Goal: Transaction & Acquisition: Purchase product/service

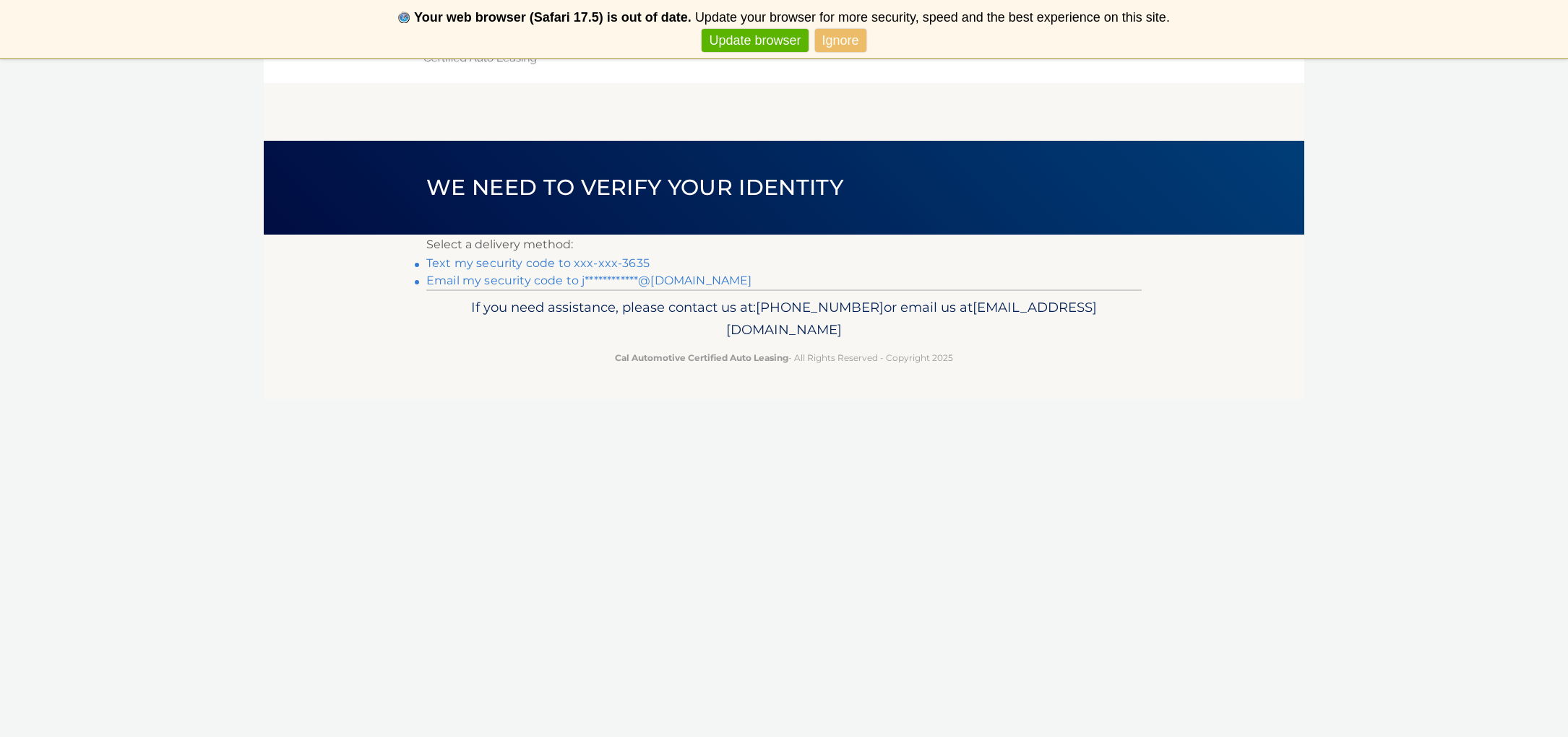
click at [565, 264] on link "Text my security code to xxx-xxx-3635" at bounding box center [537, 263] width 223 height 14
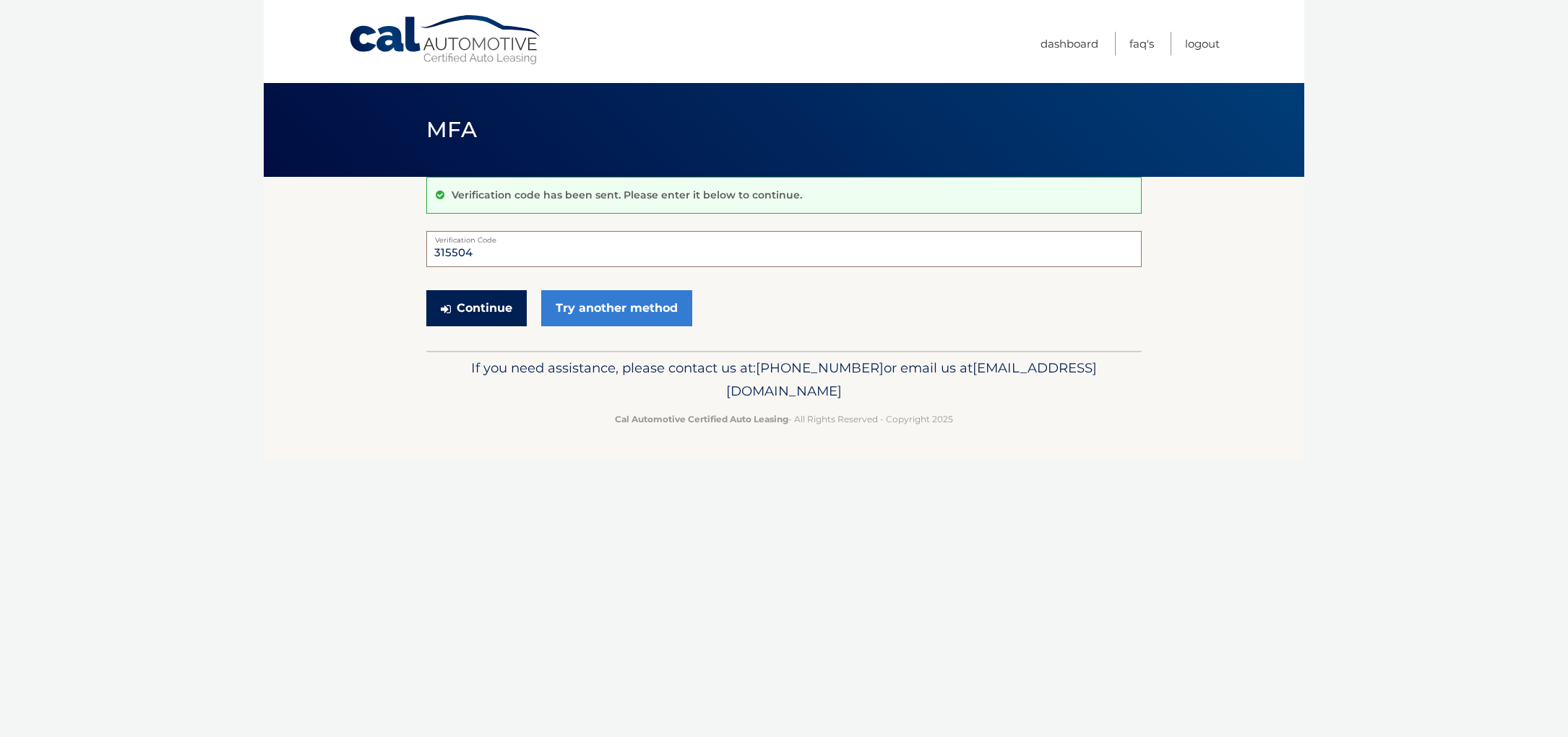
type input "315504"
click at [452, 310] on button "Continue" at bounding box center [476, 308] width 101 height 36
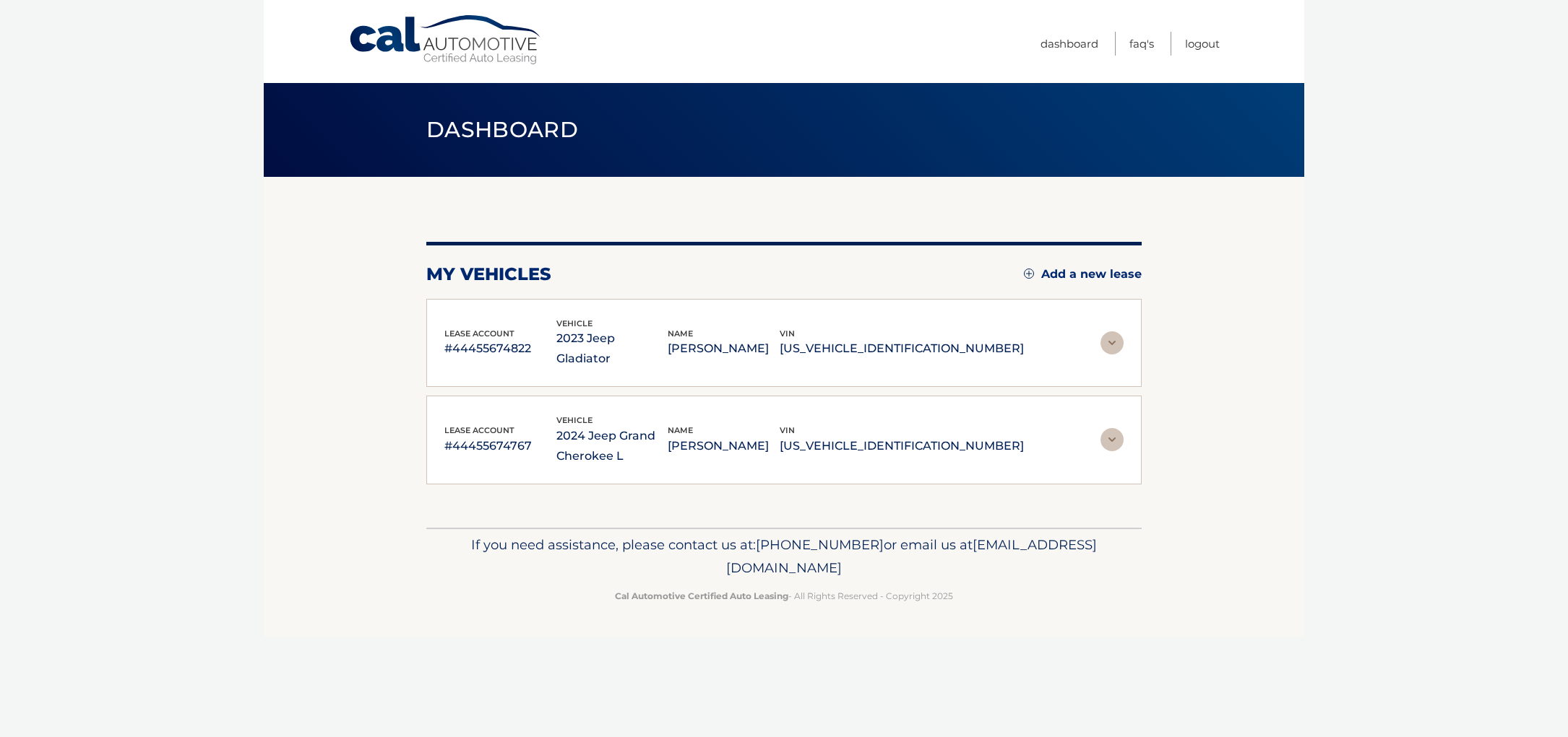
click at [546, 327] on div "lease account #44455674822" at bounding box center [500, 343] width 112 height 32
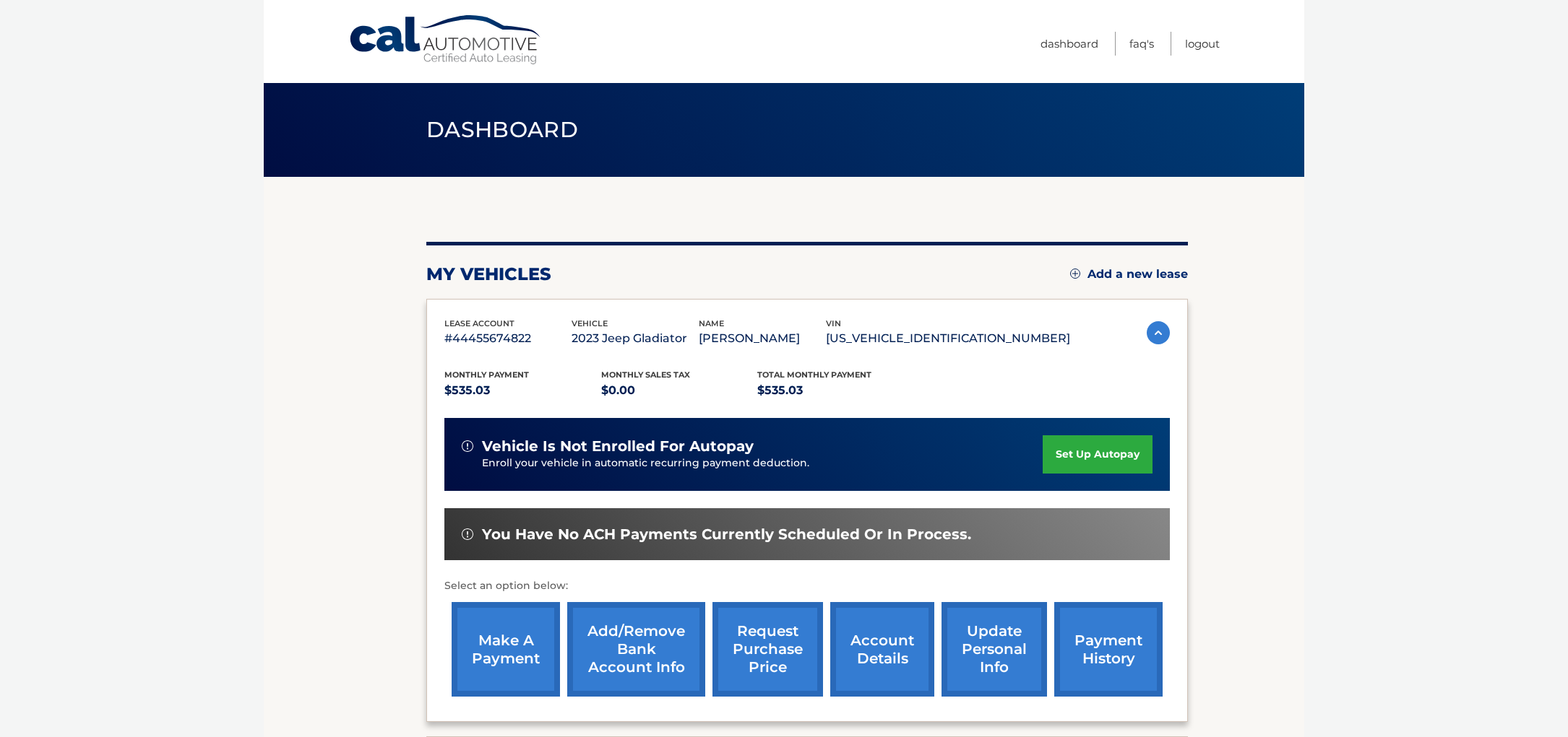
click at [497, 646] on link "make a payment" at bounding box center [505, 649] width 108 height 94
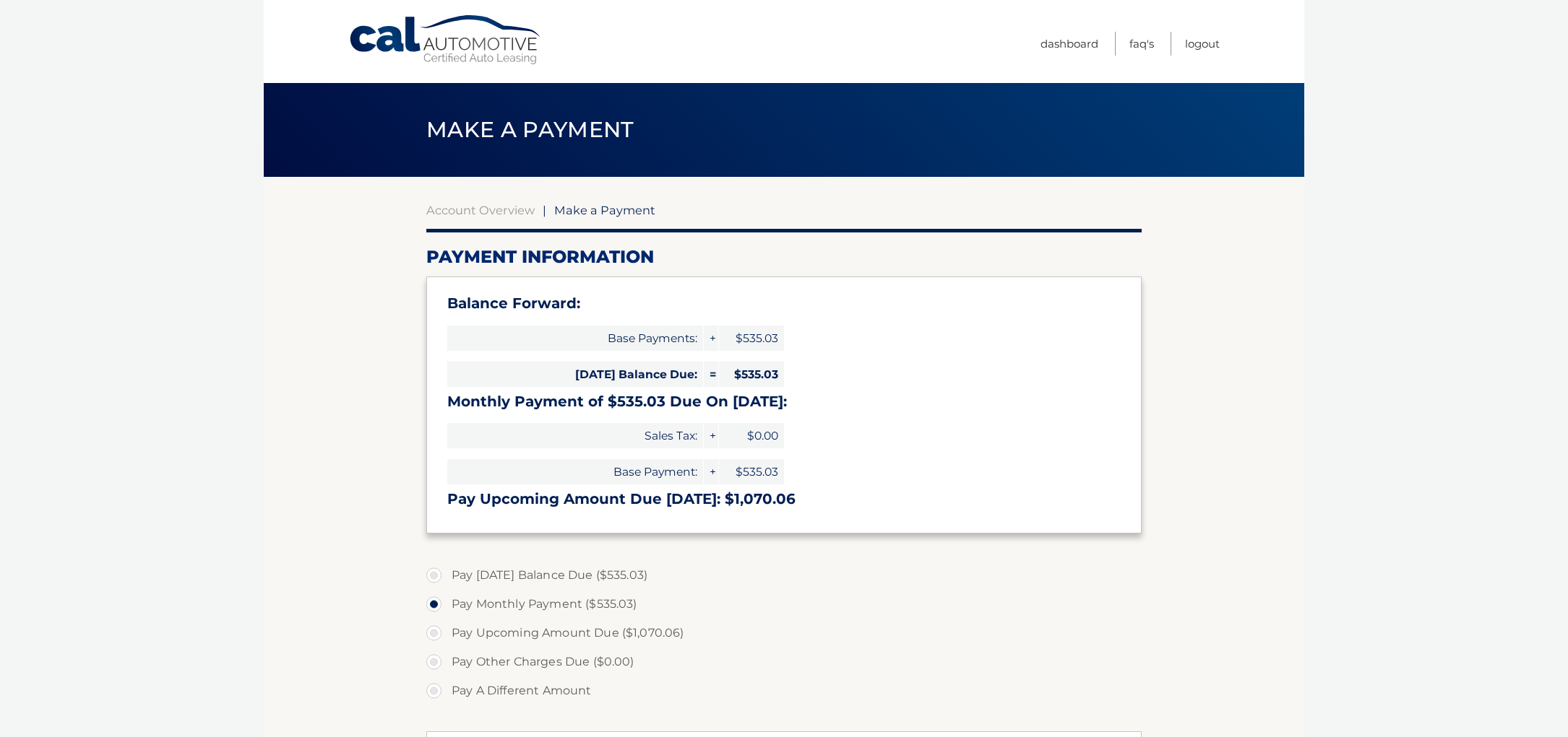
select select "ZGZjYjI0MWQtMjllZS00MjFmLWE4NjQtOTIzYTU1ODlmZTkz"
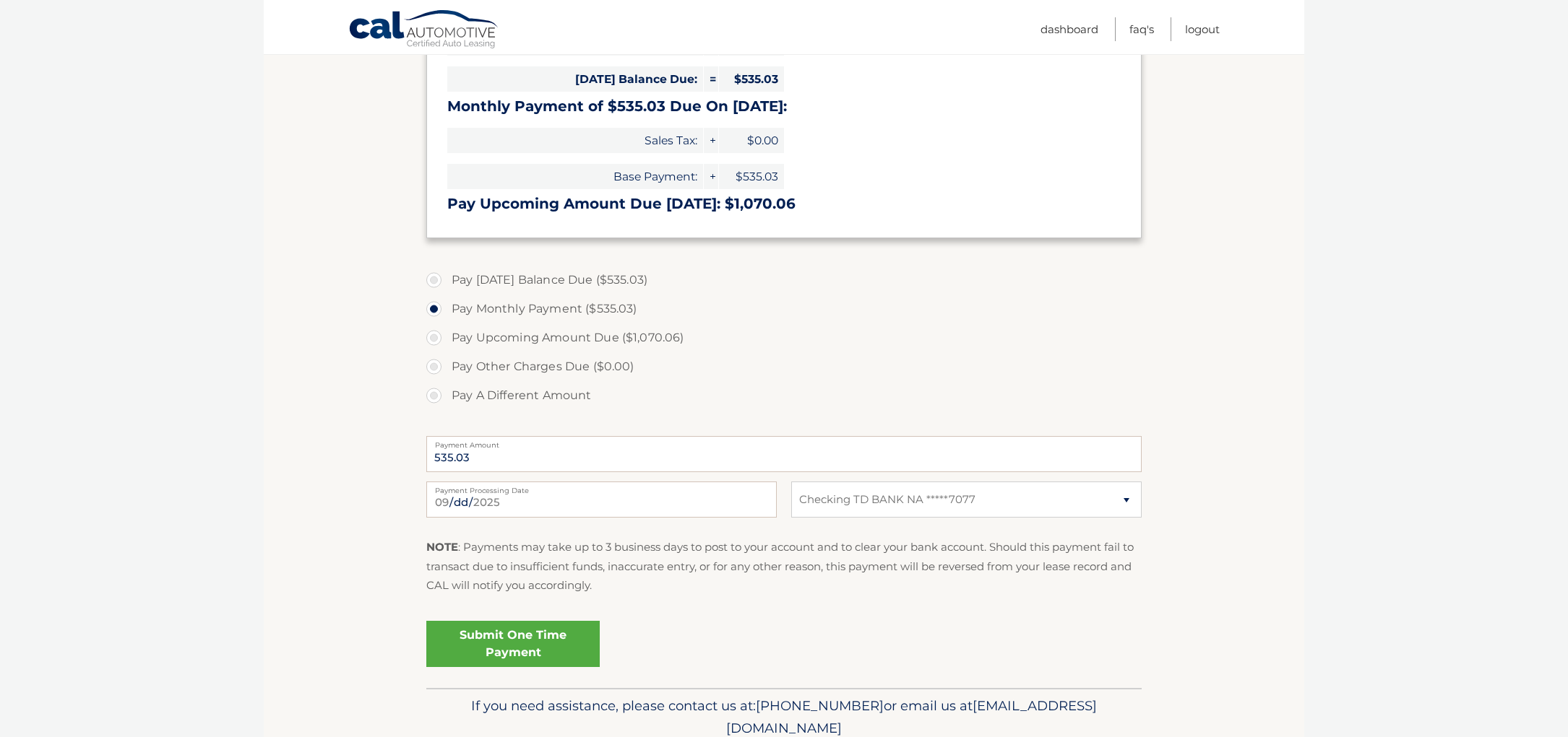
scroll to position [299, 0]
click at [503, 642] on link "Submit One Time Payment" at bounding box center [513, 641] width 173 height 46
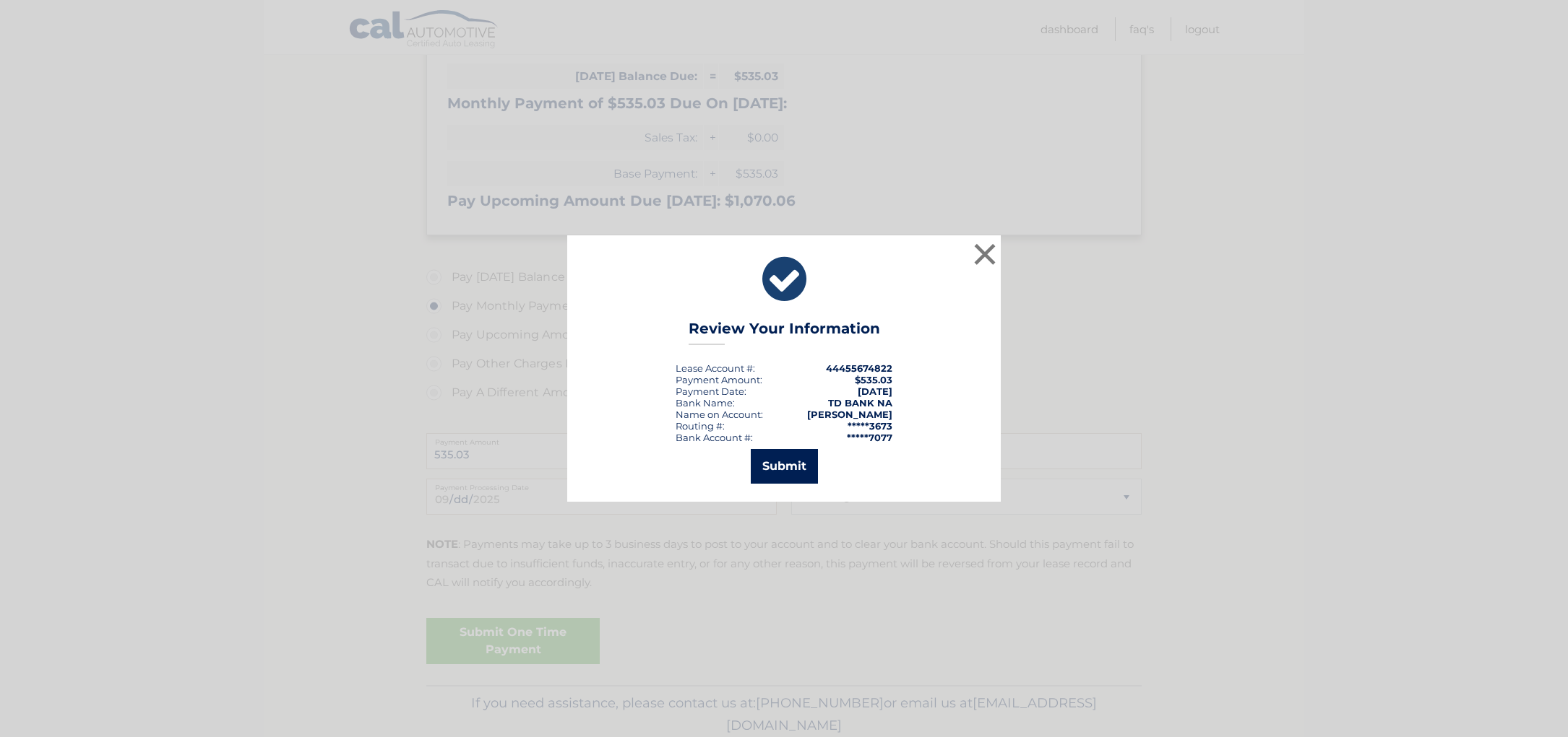
click at [802, 473] on button "Submit" at bounding box center [784, 467] width 67 height 35
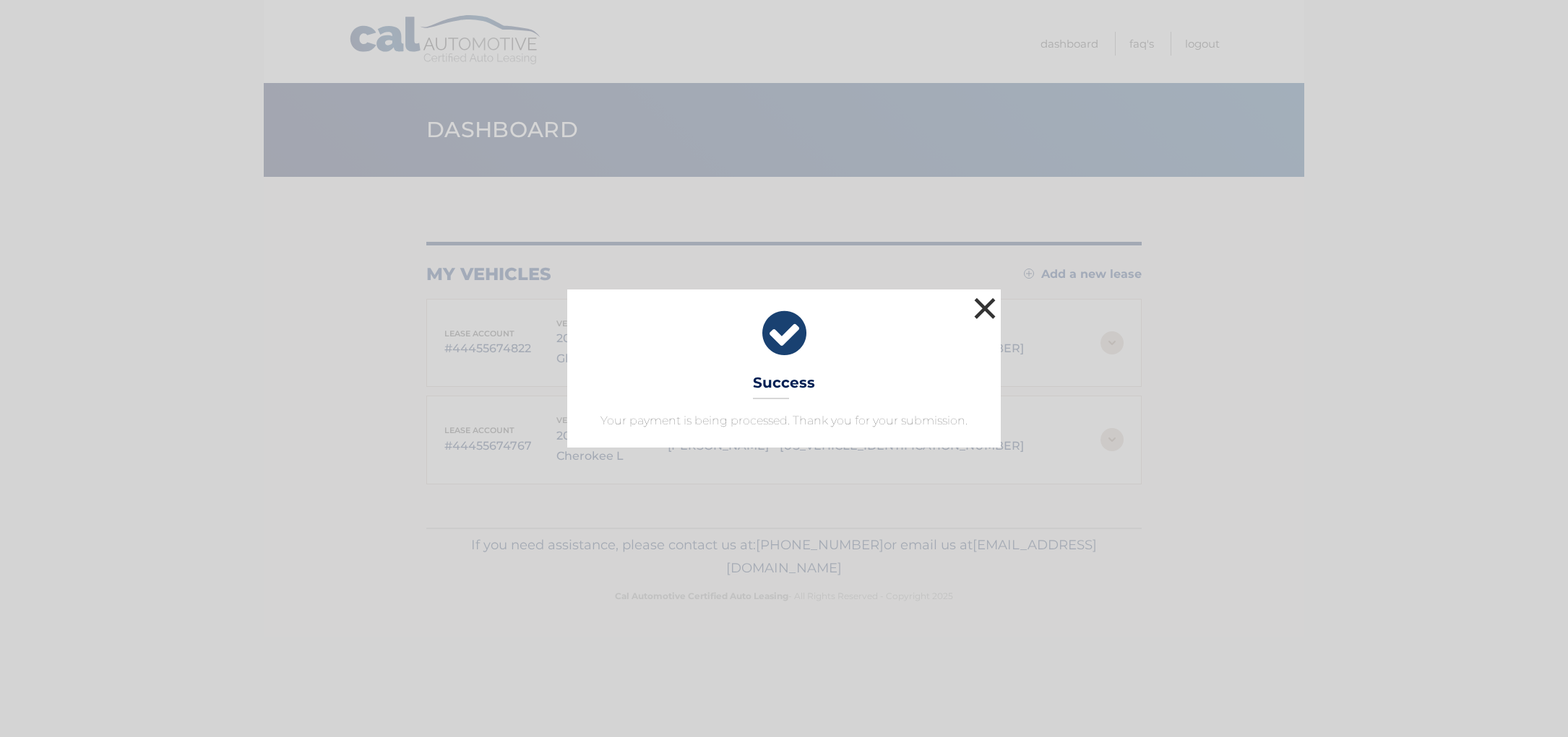
click at [988, 305] on button "×" at bounding box center [984, 308] width 29 height 29
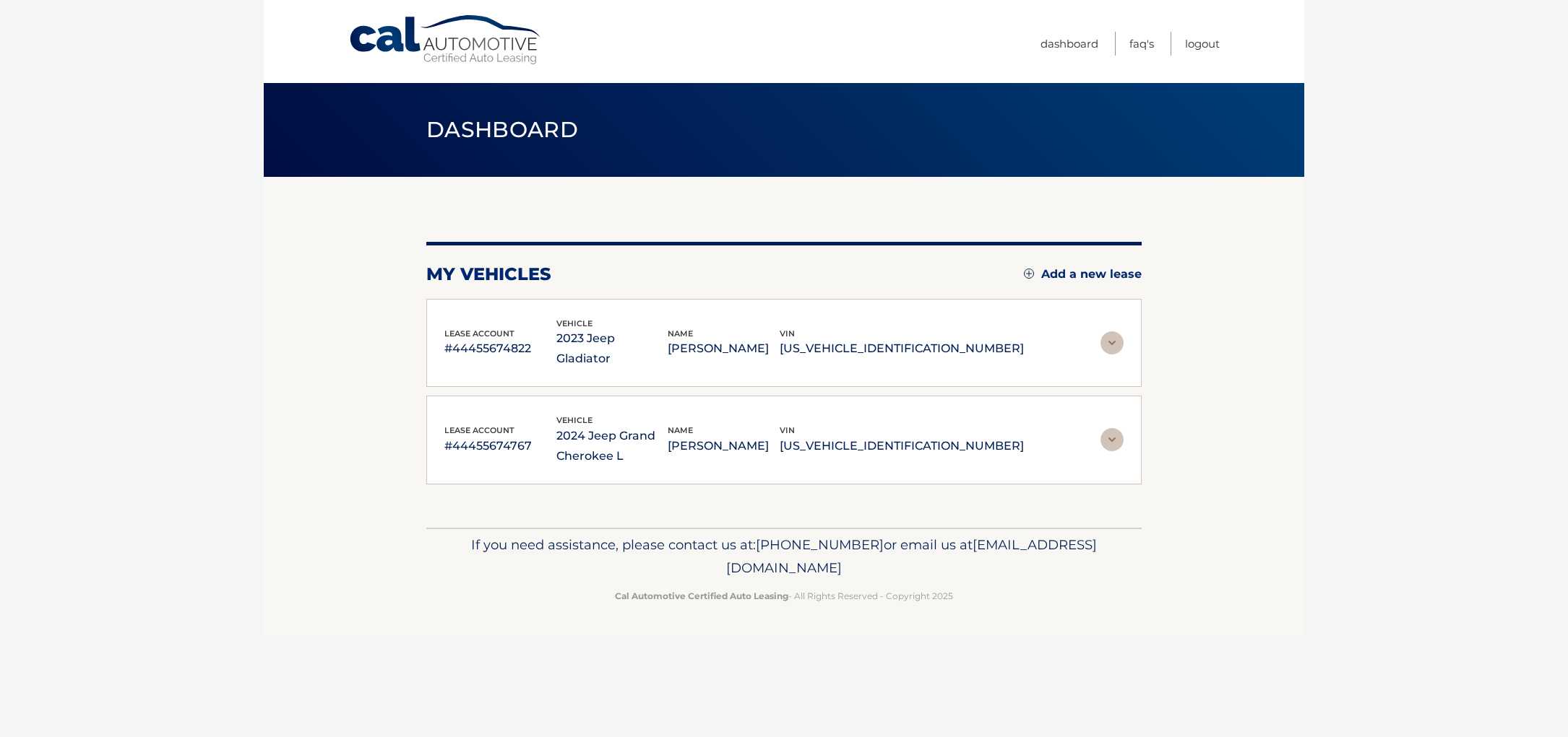
click at [518, 436] on p "#44455674767" at bounding box center [500, 446] width 112 height 20
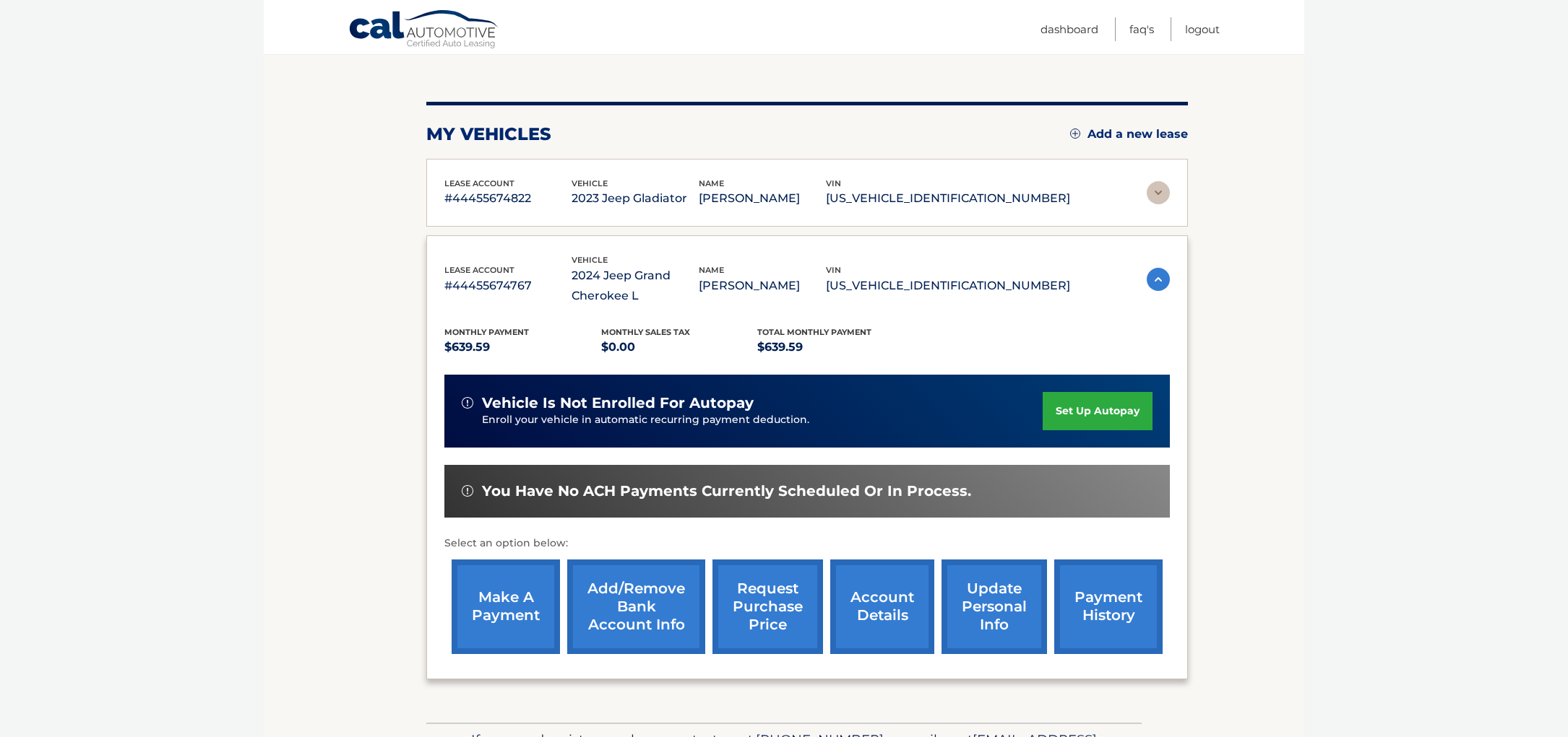
scroll to position [140, 0]
click at [521, 602] on link "make a payment" at bounding box center [505, 607] width 108 height 94
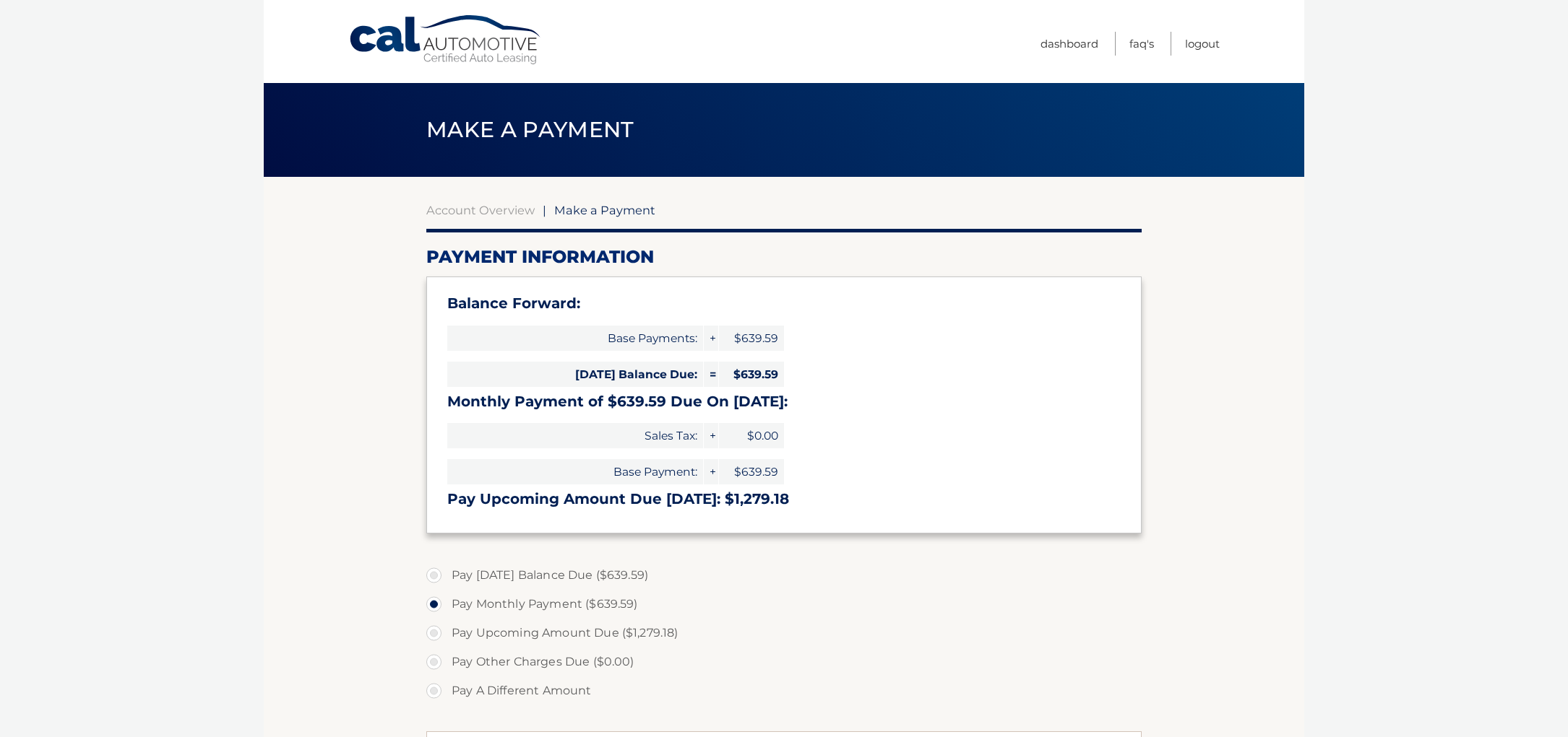
select select "OTIxMWZmZDEtYmViMi00NTYwLTlmMGItNzVhYTQxOGYxMmVm"
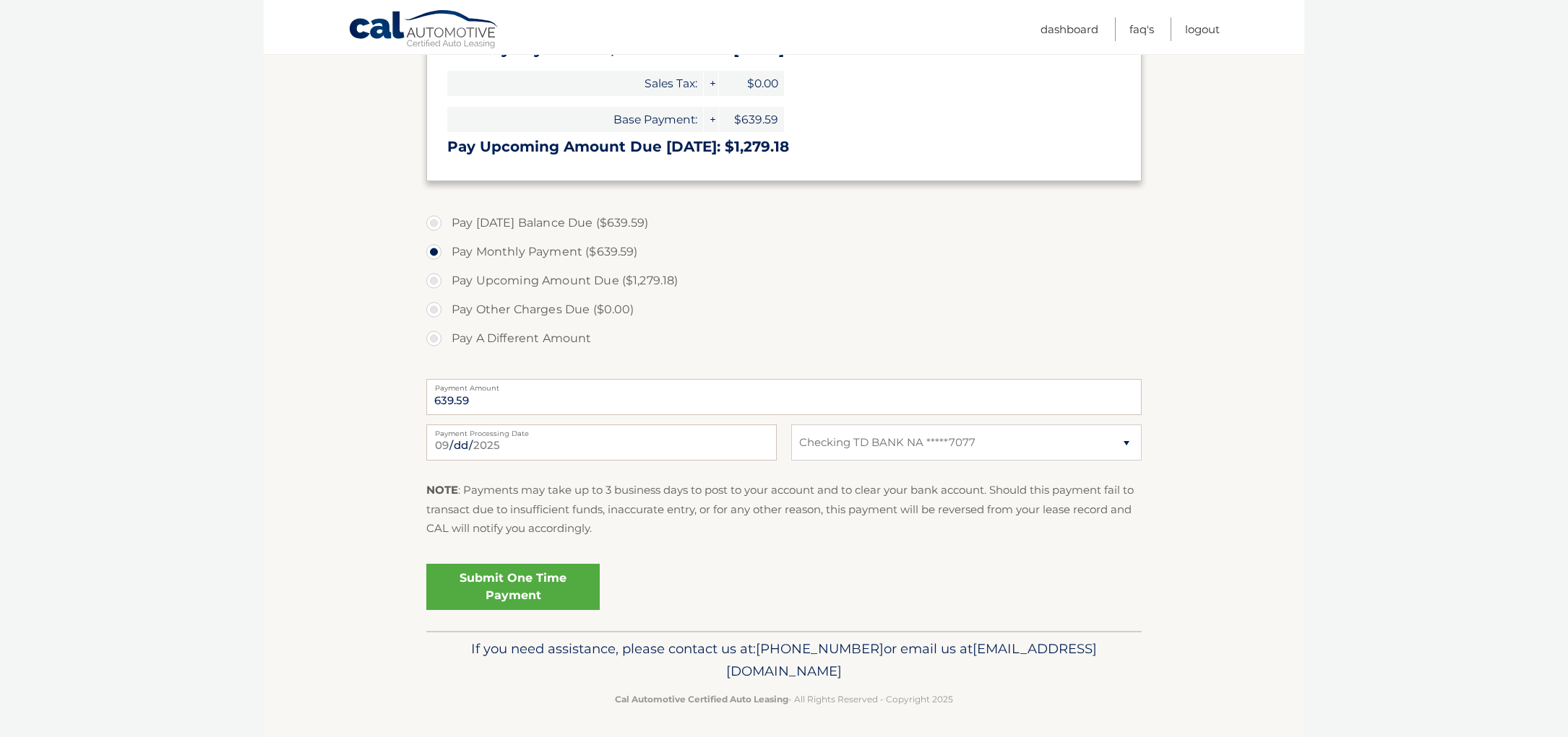
scroll to position [352, 0]
click at [536, 591] on link "Submit One Time Payment" at bounding box center [513, 587] width 173 height 46
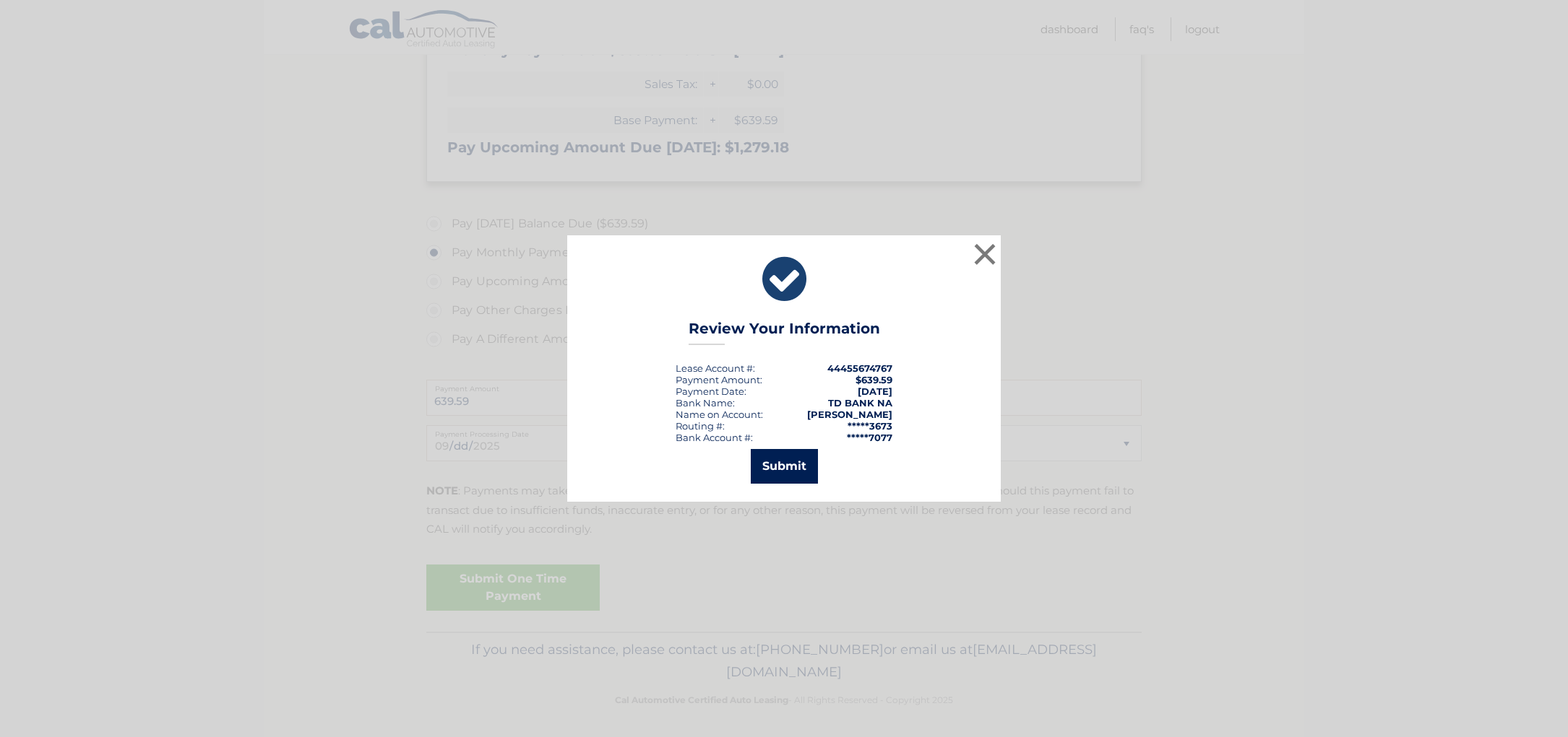
click at [779, 472] on button "Submit" at bounding box center [784, 467] width 67 height 35
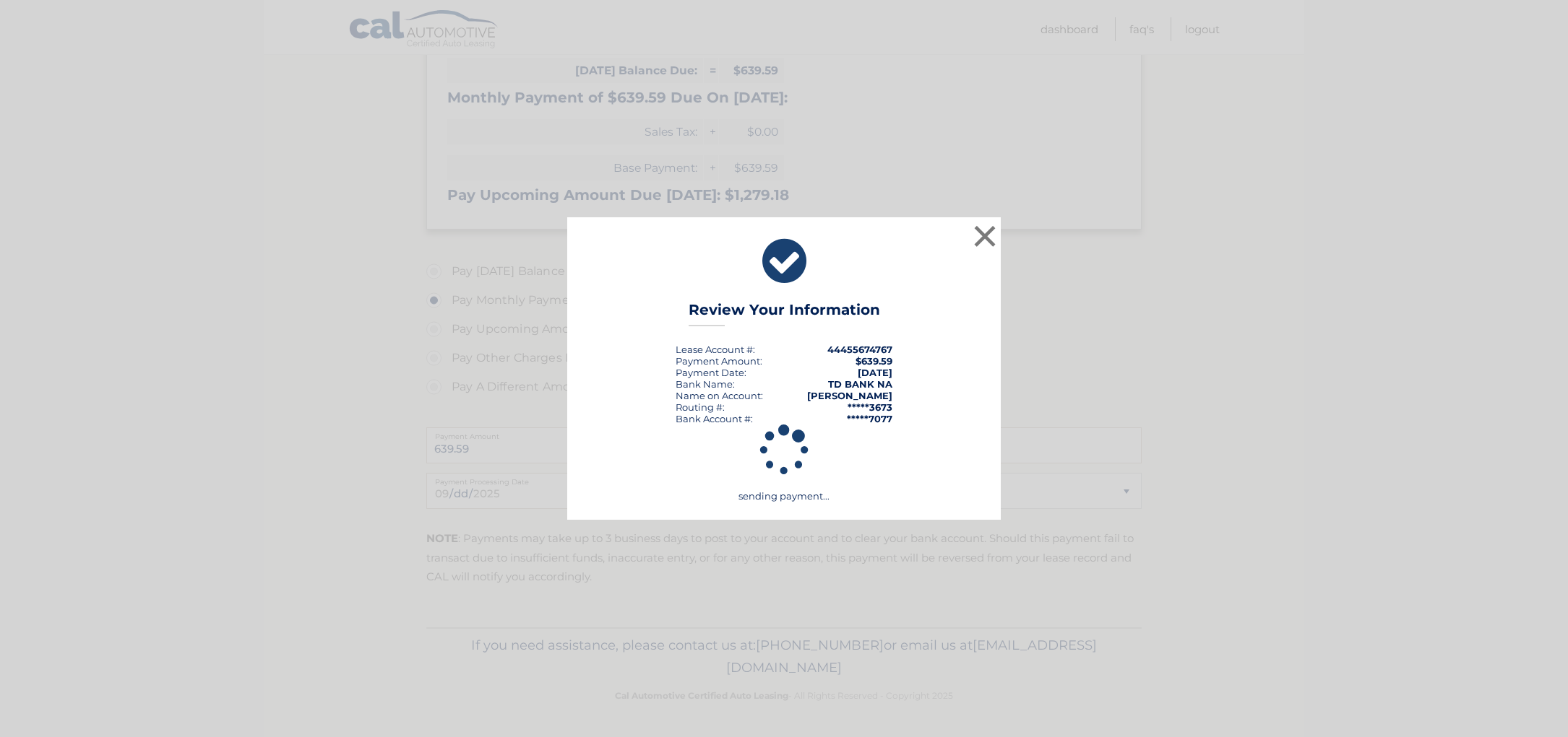
scroll to position [300, 0]
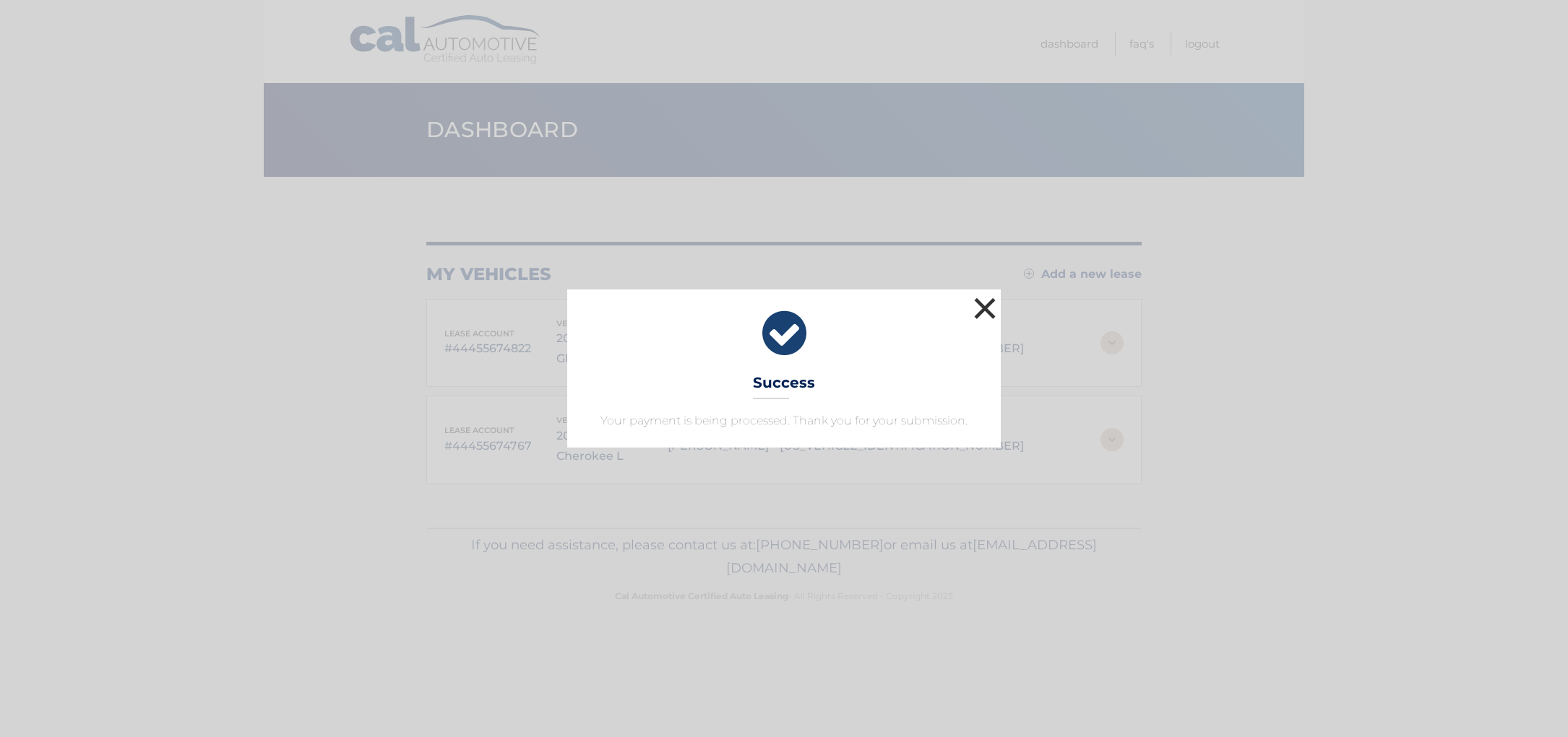
click at [982, 310] on button "×" at bounding box center [984, 308] width 29 height 29
